Goal: Transaction & Acquisition: Purchase product/service

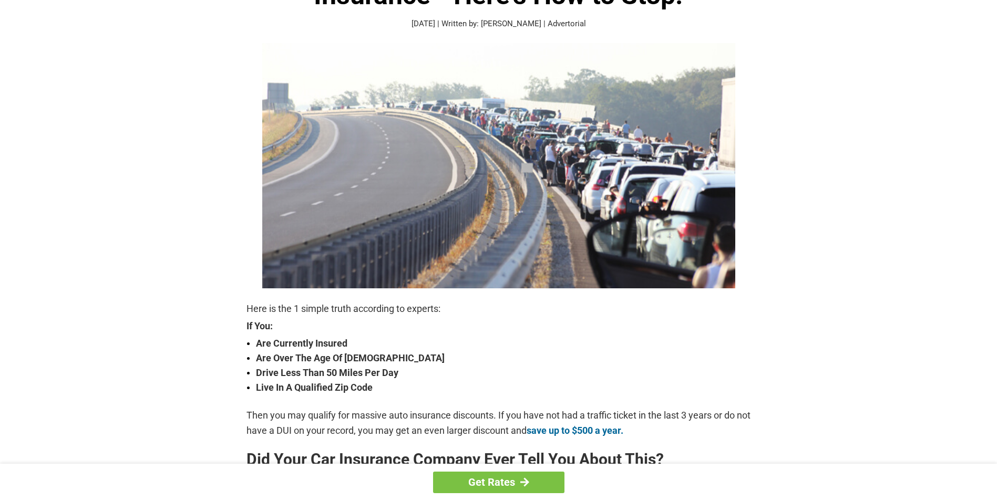
scroll to position [105, 0]
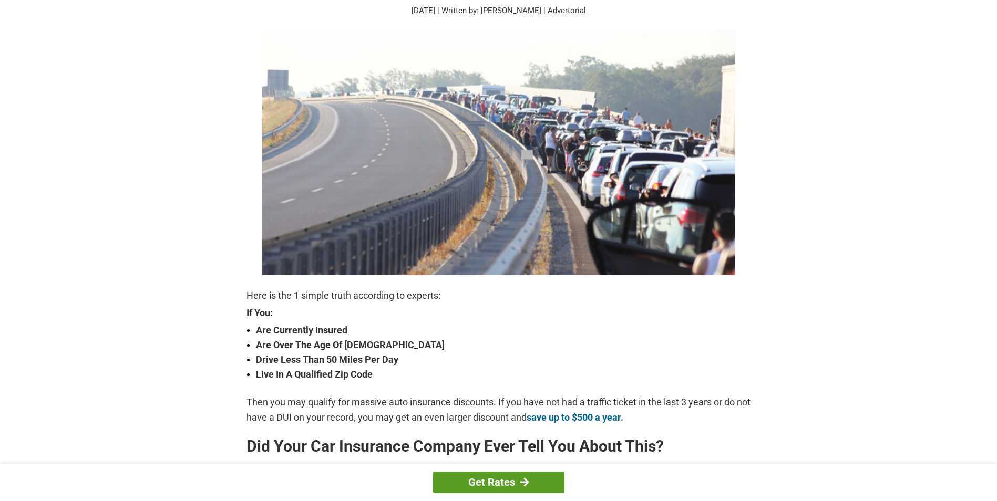
click at [499, 479] on link "Get Rates" at bounding box center [498, 483] width 131 height 22
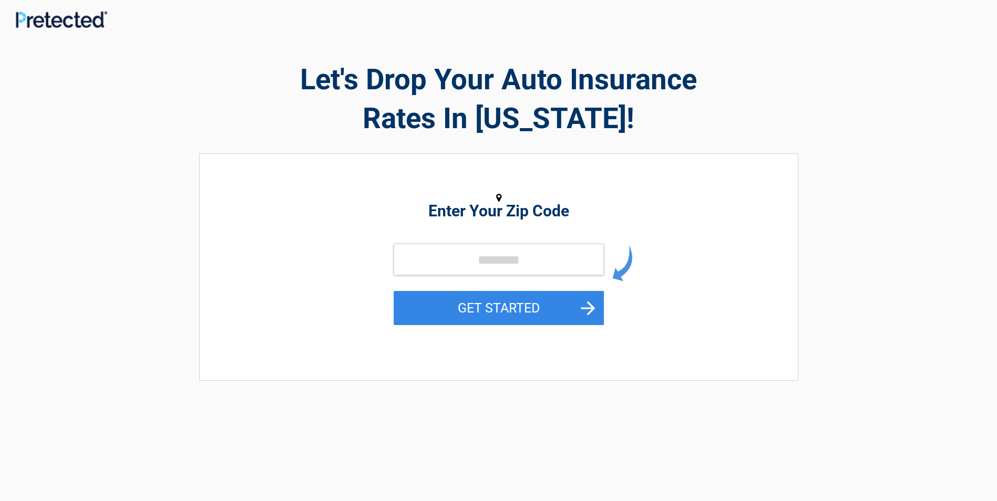
click at [503, 330] on form "GET STARTED" at bounding box center [499, 296] width 210 height 105
click at [488, 315] on button "GET STARTED" at bounding box center [499, 308] width 210 height 34
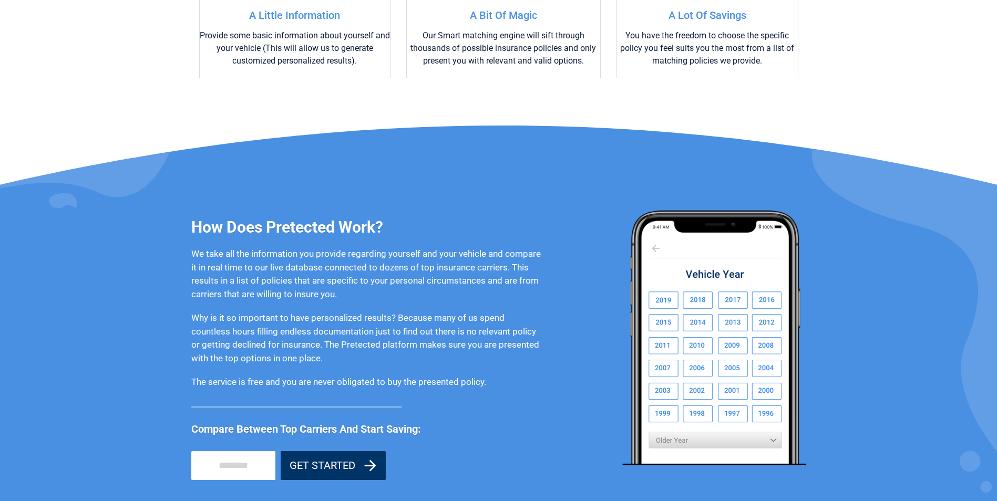
scroll to position [701, 0]
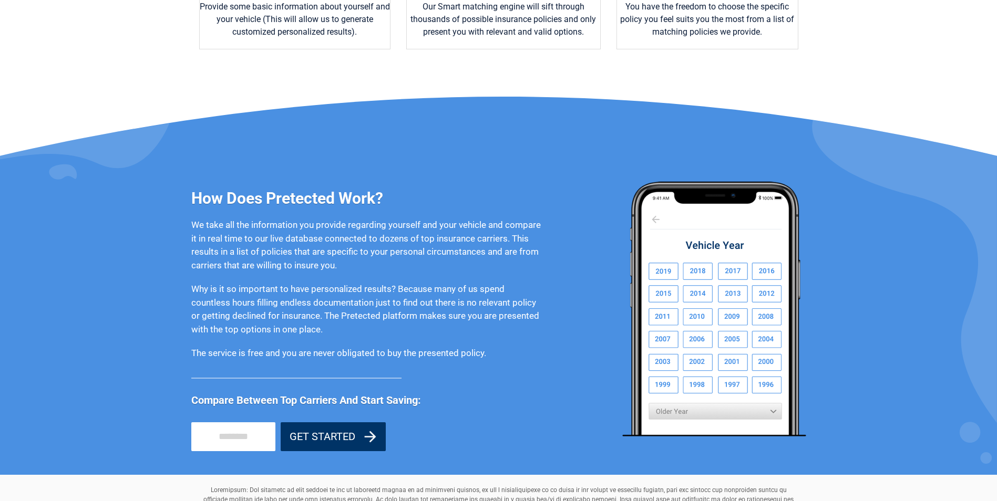
click at [775, 416] on img at bounding box center [714, 308] width 184 height 255
click at [773, 408] on img at bounding box center [714, 308] width 184 height 255
click at [686, 411] on img at bounding box center [714, 308] width 184 height 255
